Goal: Information Seeking & Learning: Learn about a topic

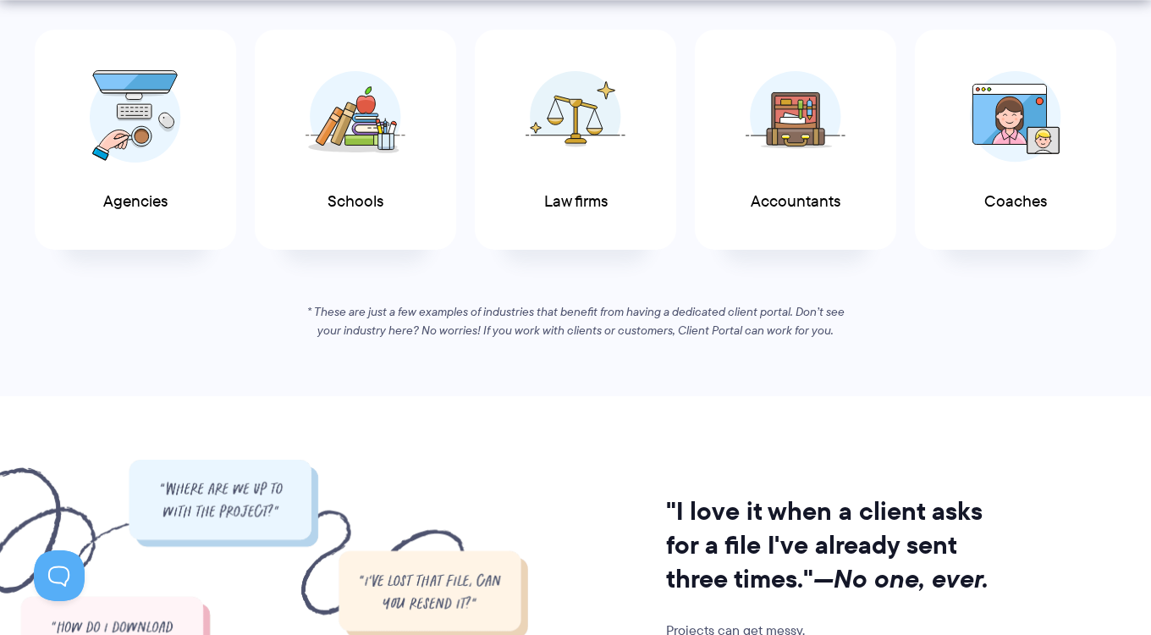
scroll to position [1018, 0]
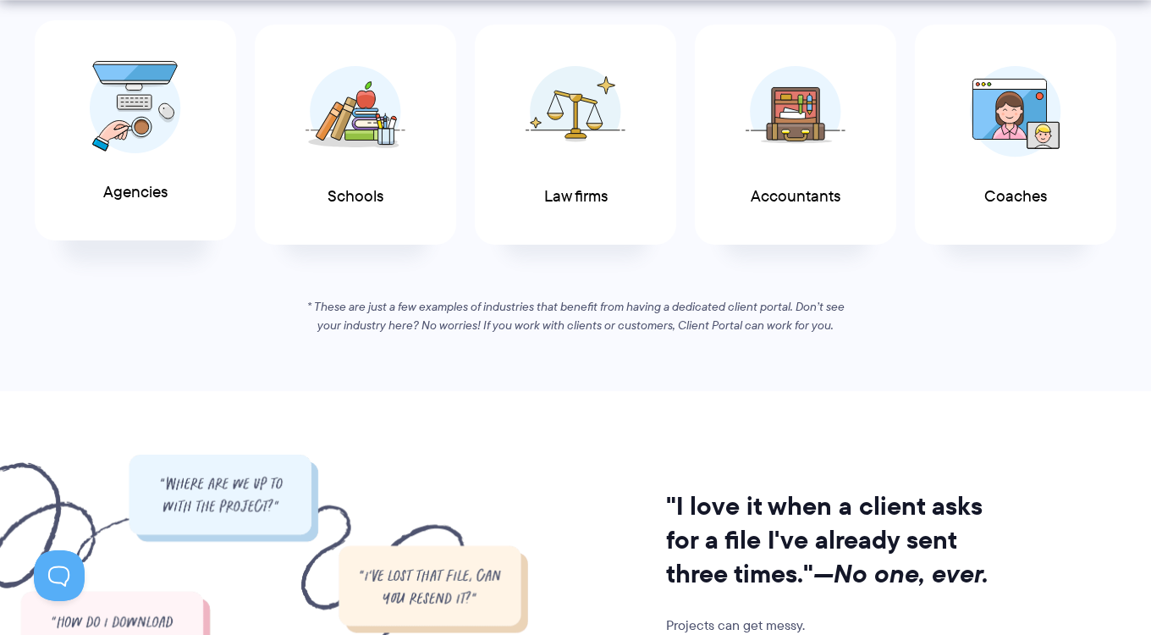
click at [78, 150] on div "Agencies" at bounding box center [135, 130] width 201 height 221
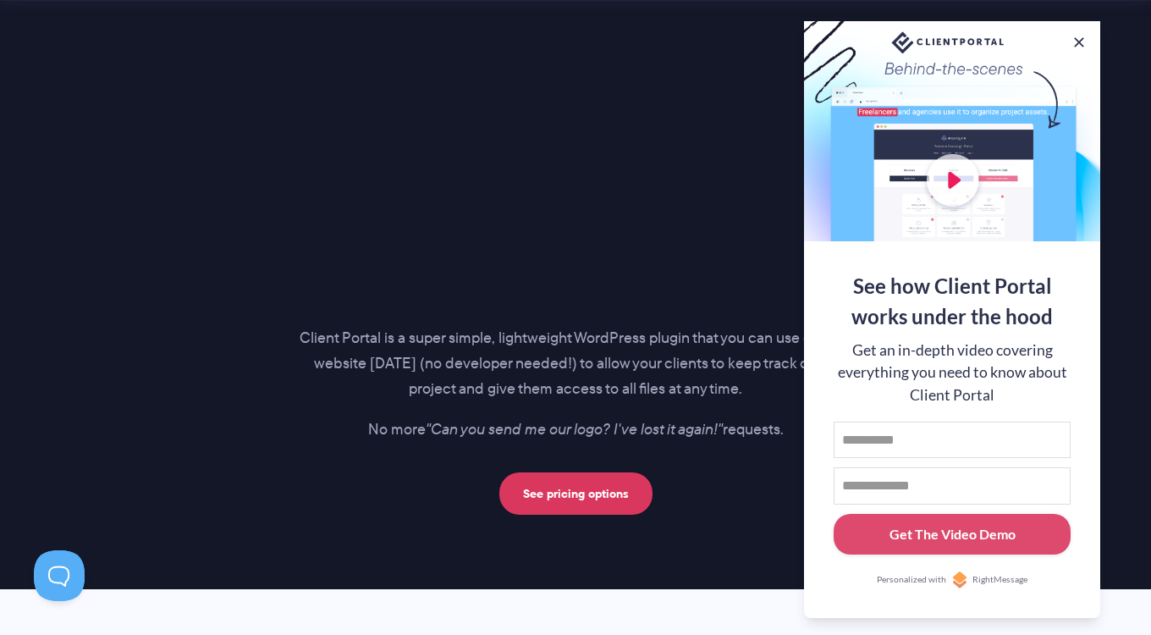
scroll to position [2400, 0]
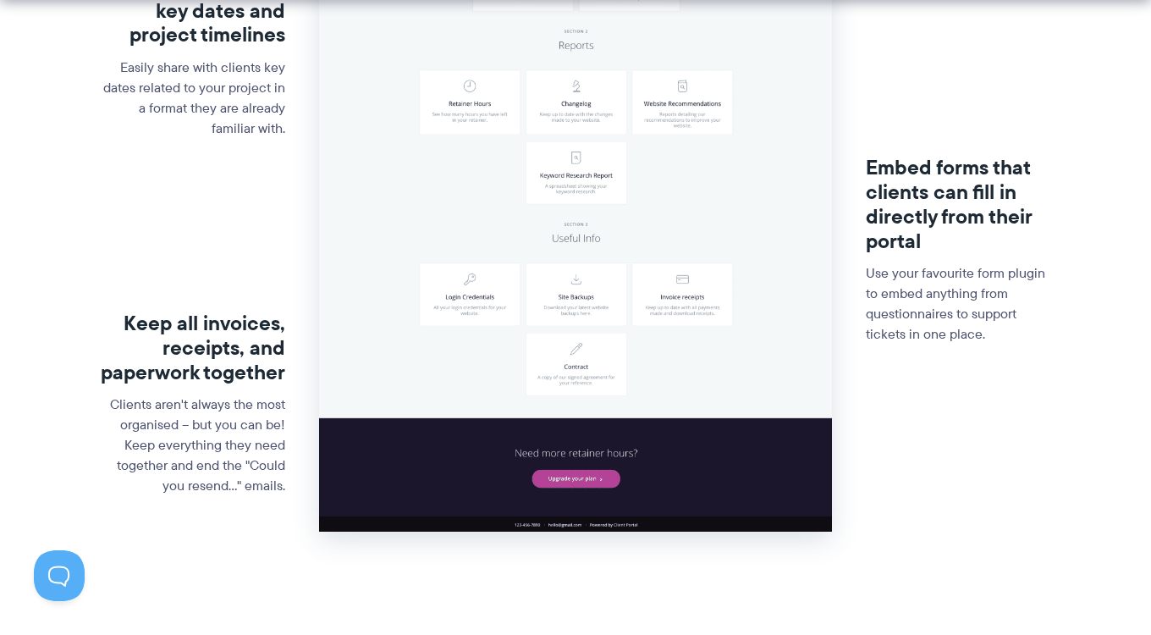
scroll to position [721, 0]
